Goal: Download file/media

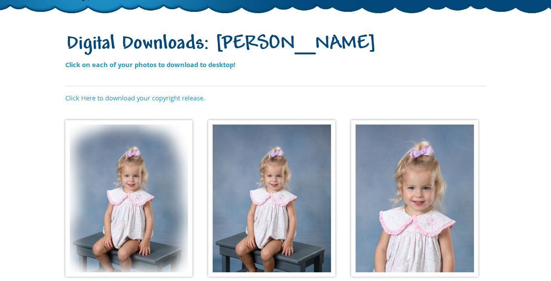
scroll to position [52, 0]
drag, startPoint x: 556, startPoint y: 53, endPoint x: 137, endPoint y: 174, distance: 436.1
click at [137, 174] on img at bounding box center [128, 198] width 127 height 157
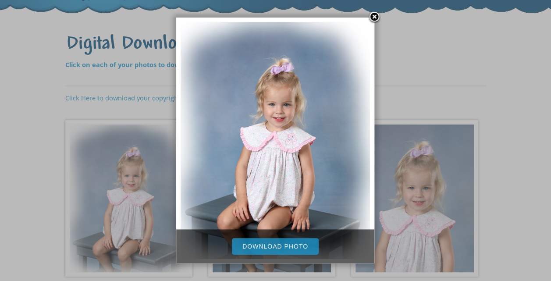
click at [278, 242] on link "Download Photo" at bounding box center [275, 246] width 87 height 17
click at [472, 208] on div at bounding box center [275, 268] width 551 height 641
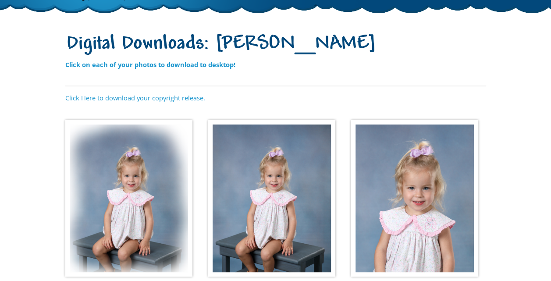
click at [275, 215] on img at bounding box center [271, 198] width 127 height 157
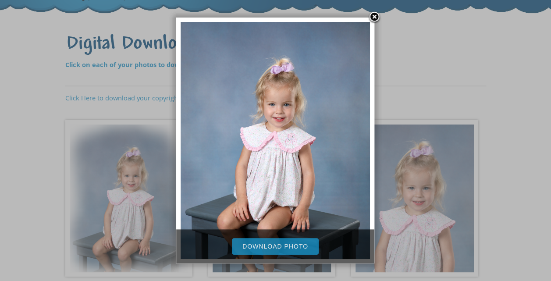
click at [272, 243] on link "Download Photo" at bounding box center [275, 246] width 87 height 17
click at [419, 206] on div at bounding box center [275, 268] width 551 height 641
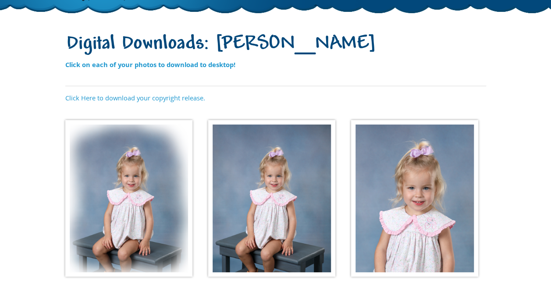
click at [419, 206] on img at bounding box center [414, 198] width 127 height 157
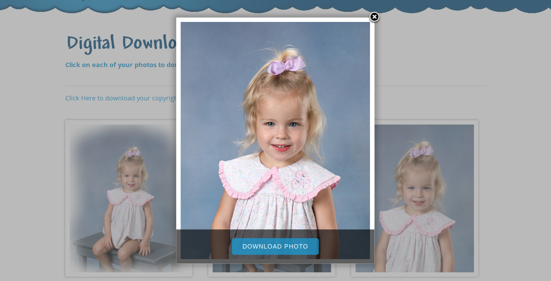
click at [295, 251] on link "Download Photo" at bounding box center [275, 246] width 87 height 17
click at [515, 227] on div at bounding box center [275, 268] width 551 height 641
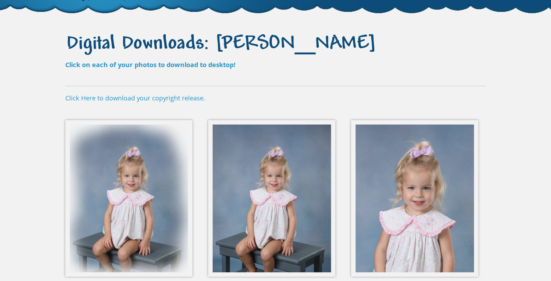
click at [515, 227] on body "[PHONE_NUMBER] Menu Home FAQ About Picture Day Contact Digital Downloads: [PERS…" at bounding box center [275, 88] width 551 height 281
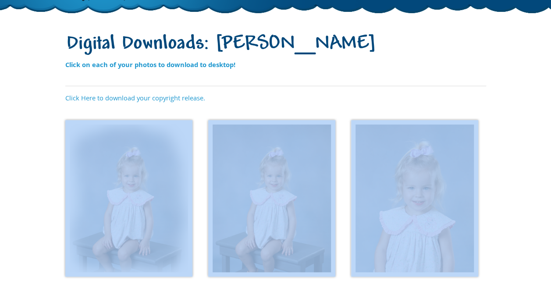
click at [515, 227] on body "[PHONE_NUMBER] Menu Home FAQ About Picture Day Contact Digital Downloads: [PERS…" at bounding box center [275, 88] width 551 height 281
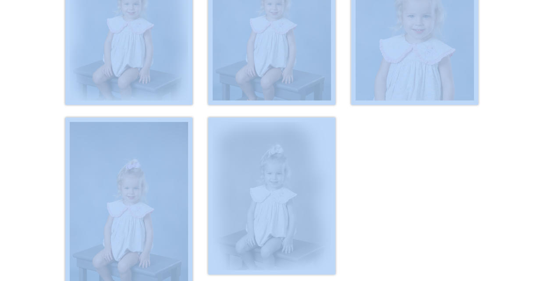
scroll to position [236, 0]
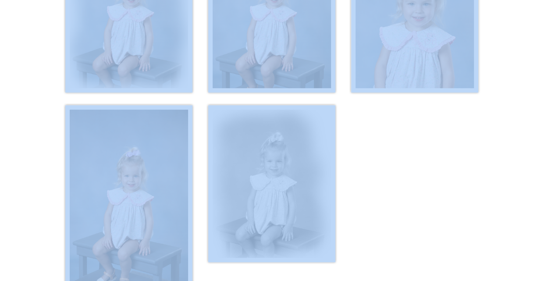
click at [413, 175] on div at bounding box center [275, 112] width 420 height 368
click at [155, 199] on img at bounding box center [128, 198] width 127 height 186
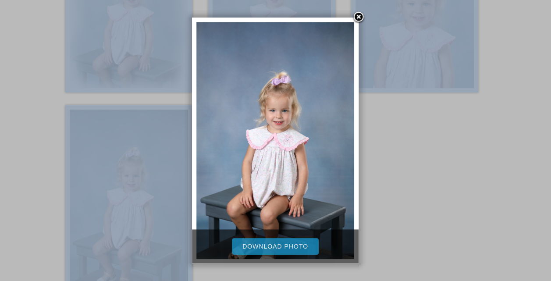
click at [270, 251] on link "Download Photo" at bounding box center [275, 246] width 87 height 17
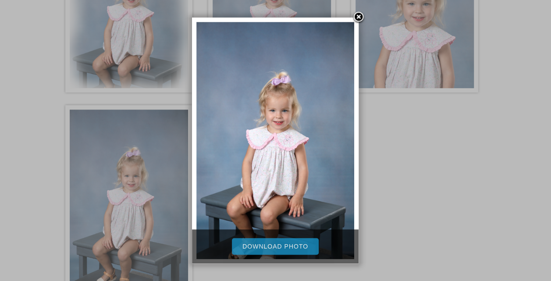
click at [534, 134] on div at bounding box center [275, 84] width 551 height 641
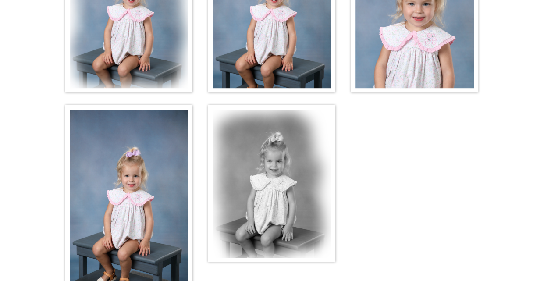
click at [274, 211] on img at bounding box center [271, 183] width 127 height 157
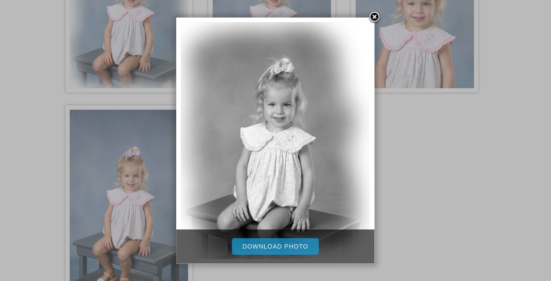
click at [264, 239] on link "Download Photo" at bounding box center [275, 246] width 87 height 17
click at [536, 156] on div at bounding box center [275, 84] width 551 height 641
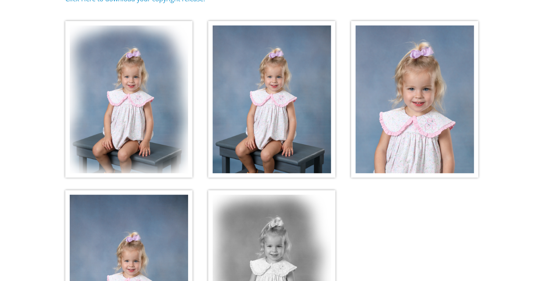
scroll to position [0, 0]
